Goal: Find specific page/section: Find specific page/section

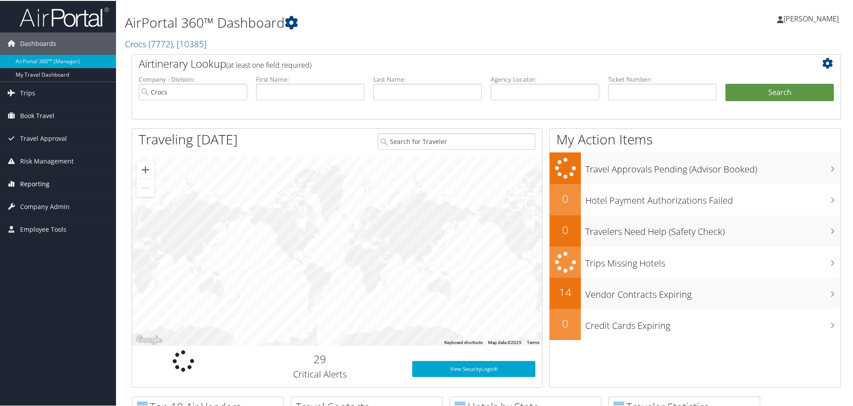
click at [49, 185] on link "Reporting" at bounding box center [58, 183] width 116 height 22
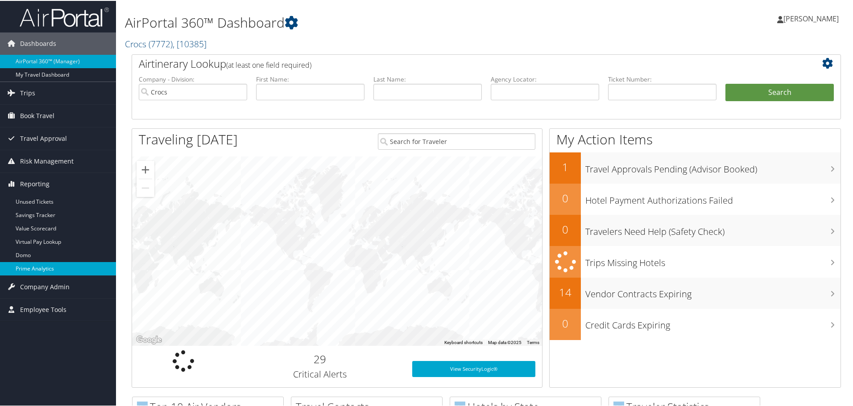
click at [51, 269] on link "Prime Analytics" at bounding box center [58, 267] width 116 height 13
